Goal: Information Seeking & Learning: Learn about a topic

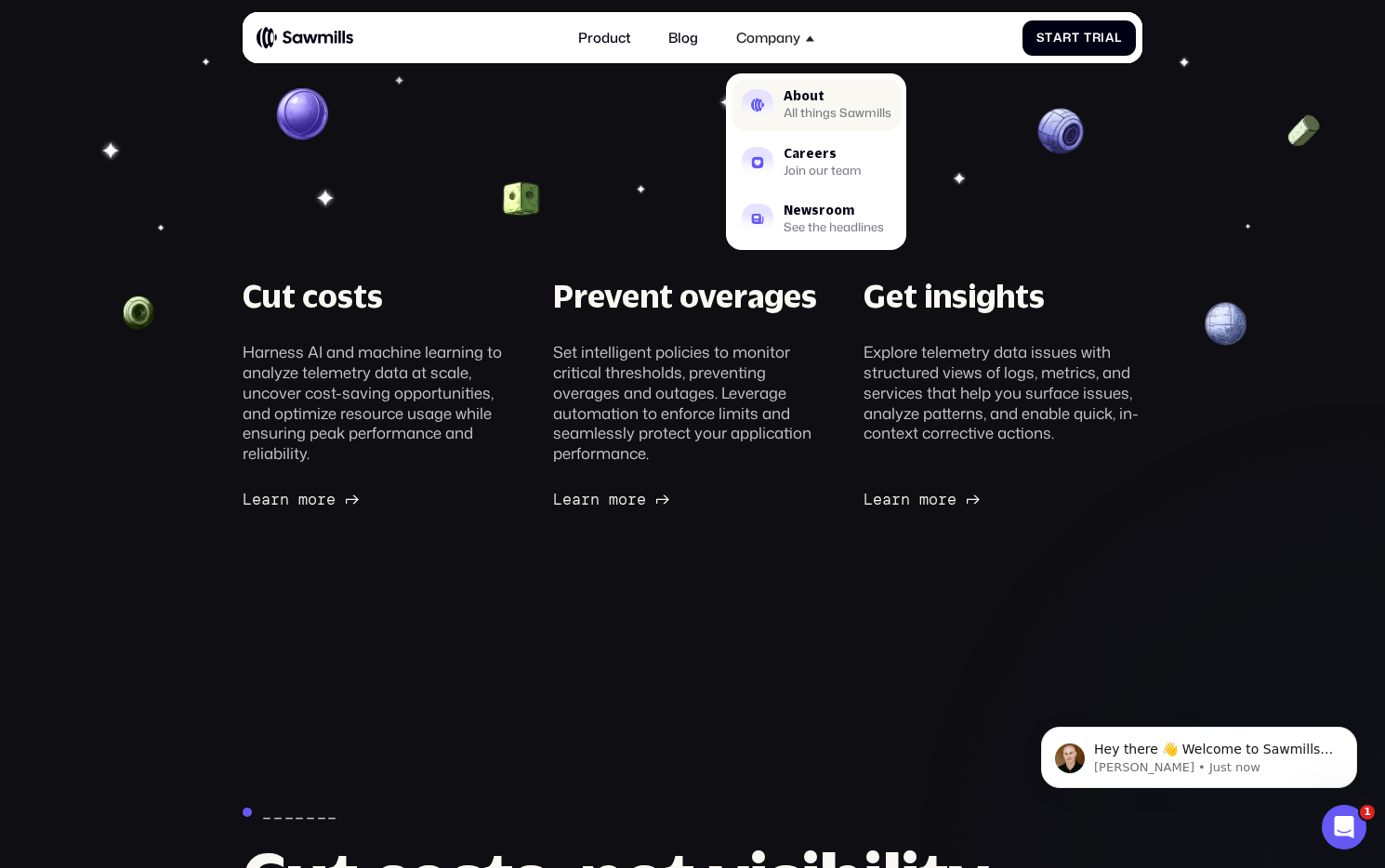
click at [805, 92] on div "About" at bounding box center [838, 96] width 108 height 12
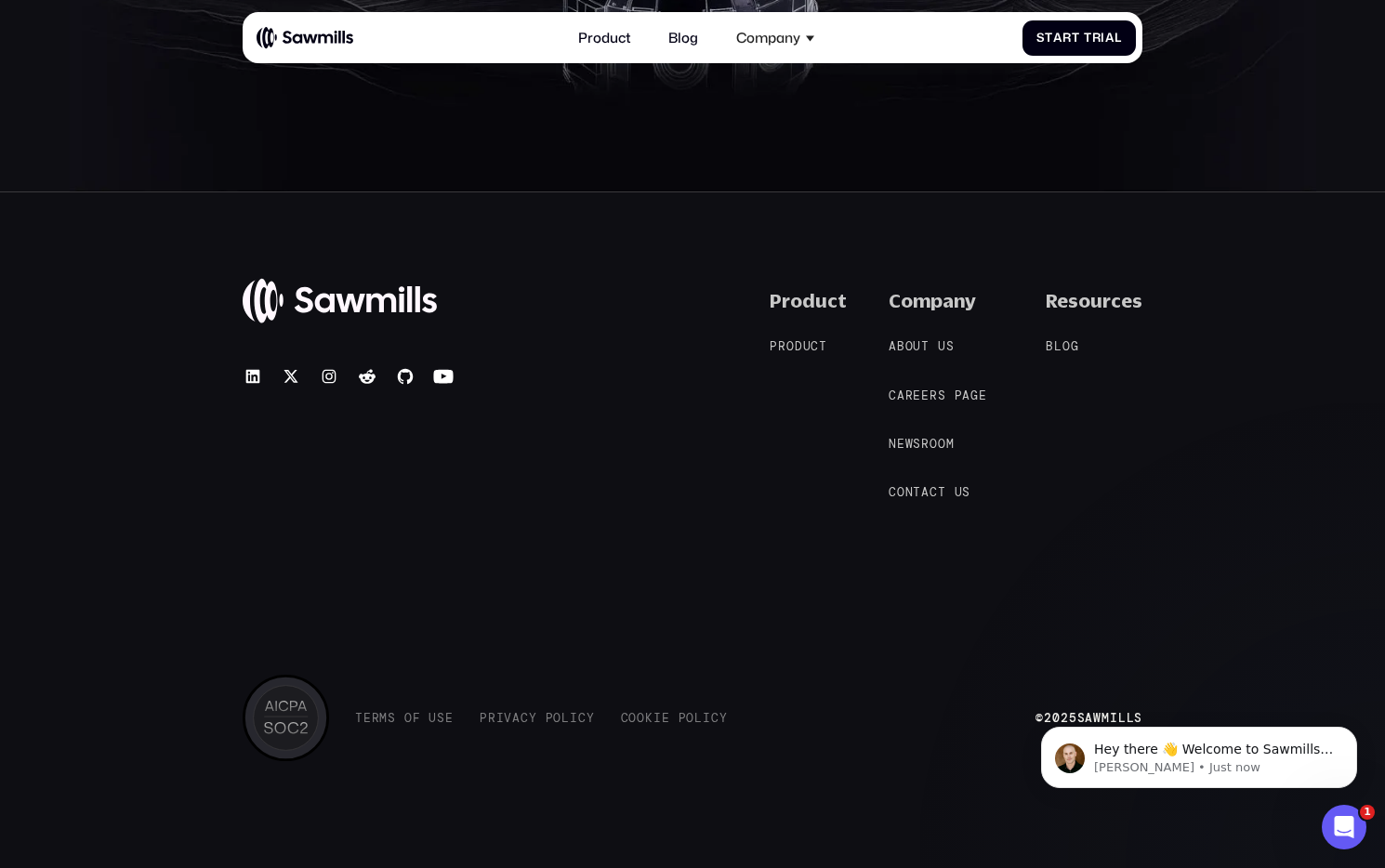
scroll to position [3176, 0]
